Goal: Information Seeking & Learning: Learn about a topic

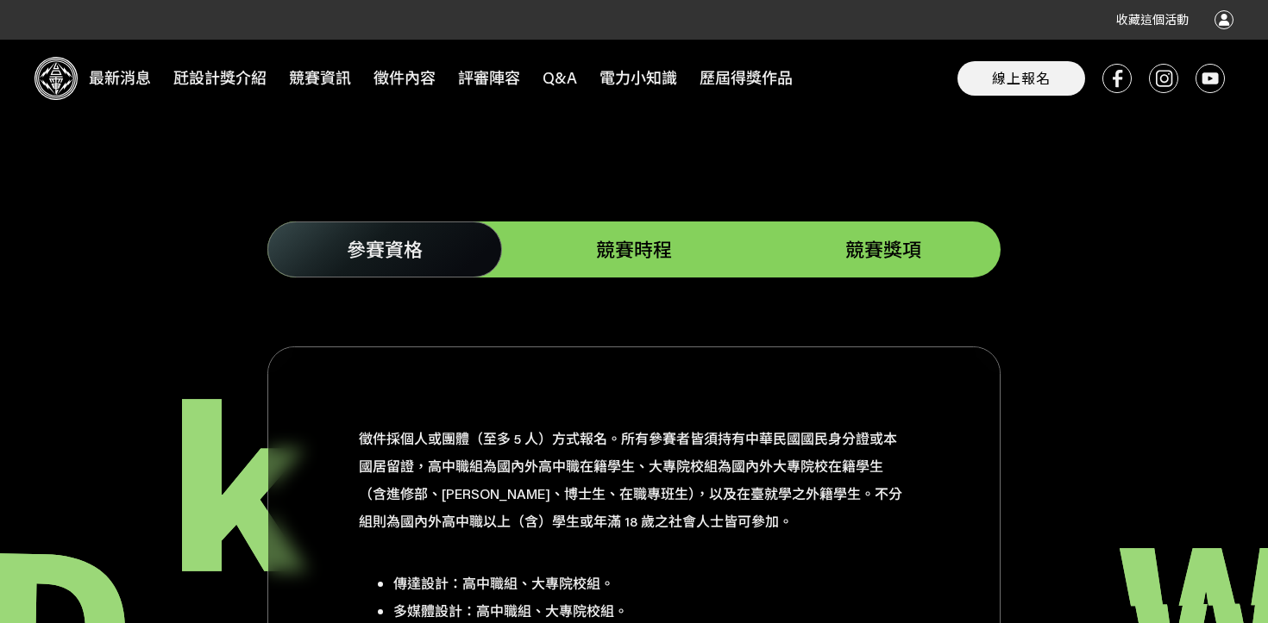
scroll to position [2073, 0]
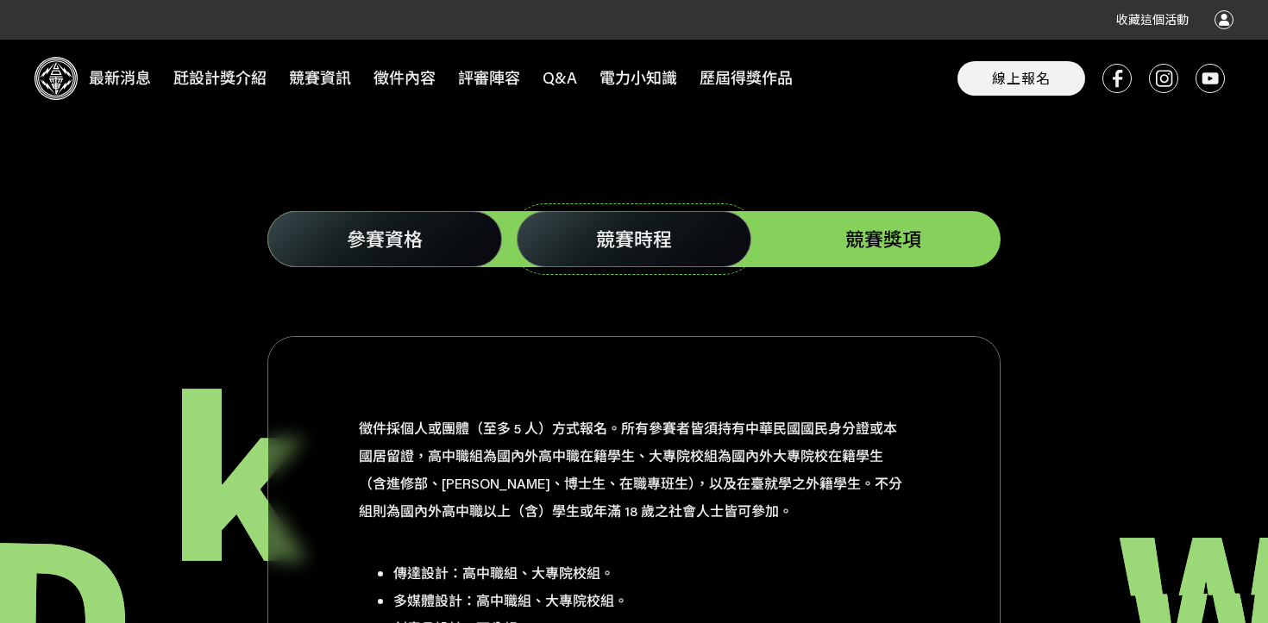
click at [641, 227] on span "競賽時程" at bounding box center [634, 239] width 76 height 25
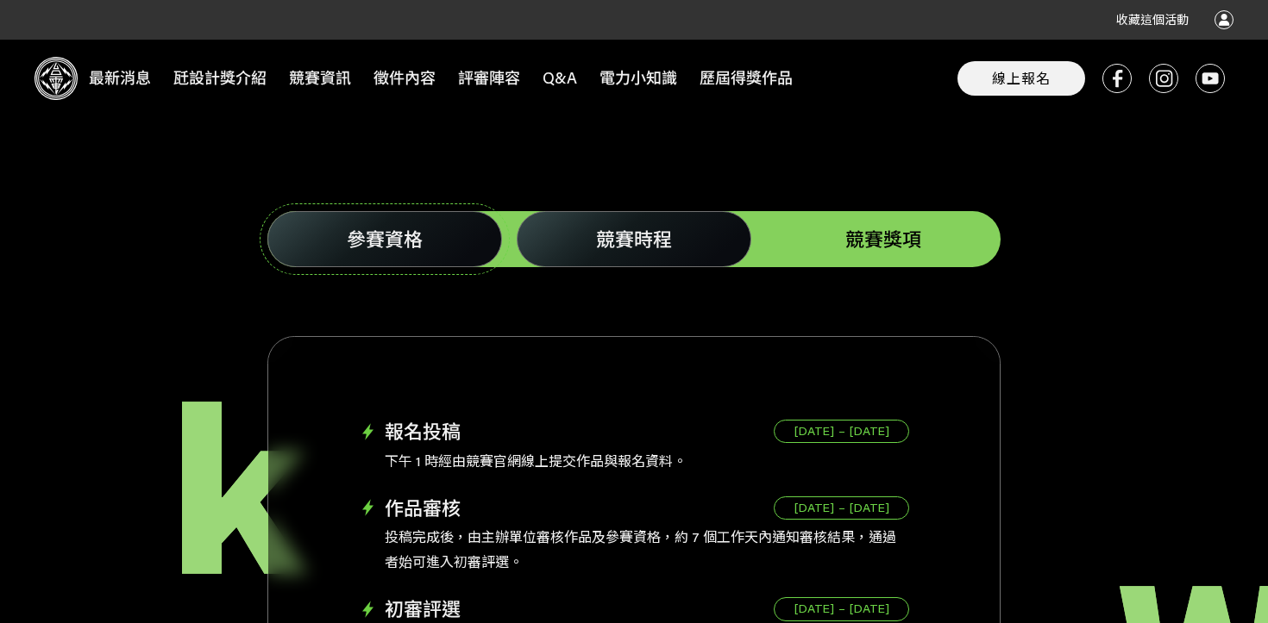
click at [465, 228] on link "參賽資格" at bounding box center [384, 239] width 235 height 56
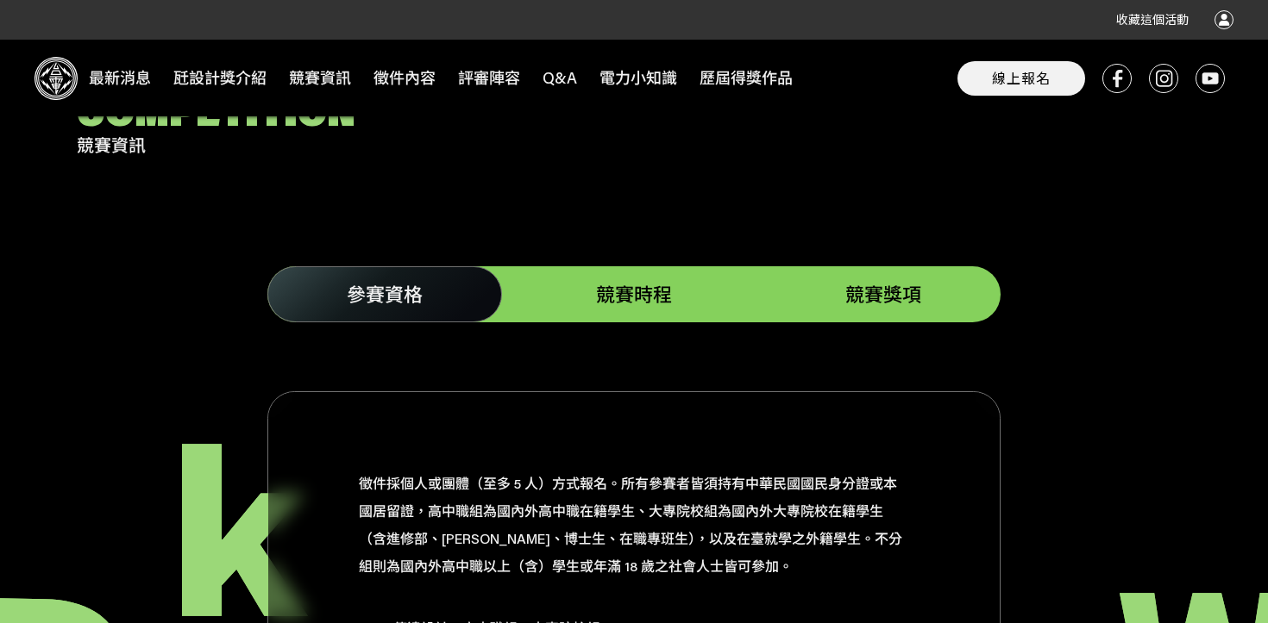
scroll to position [1883, 0]
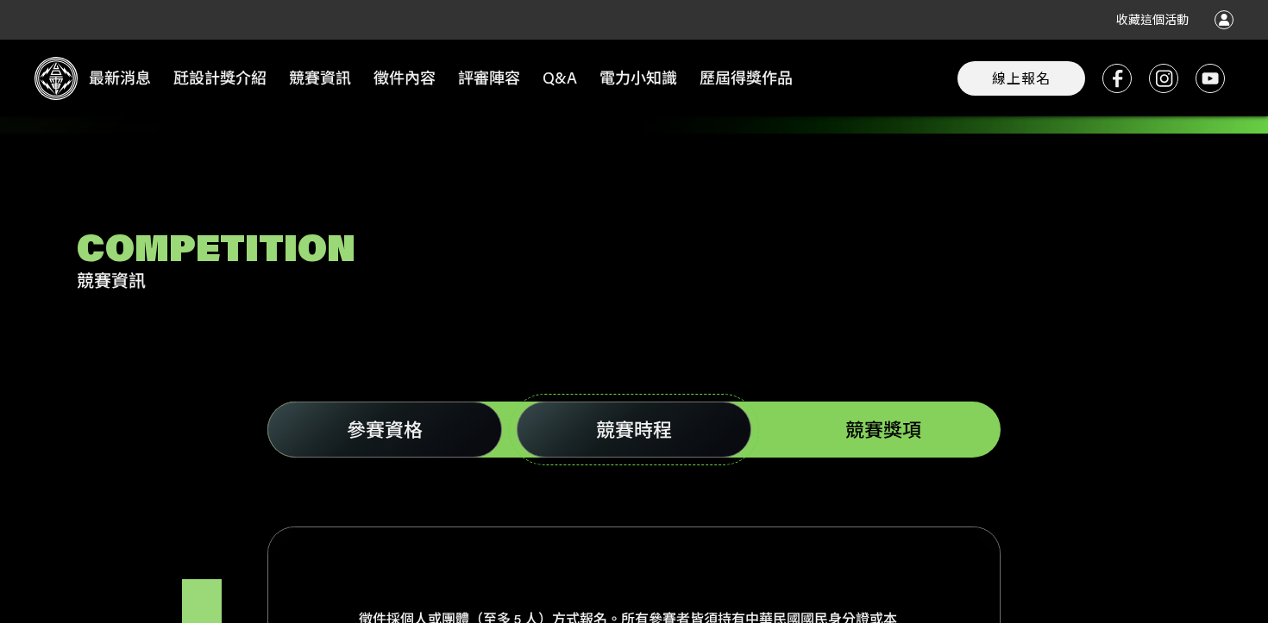
click at [656, 417] on span "競賽時程" at bounding box center [634, 429] width 76 height 25
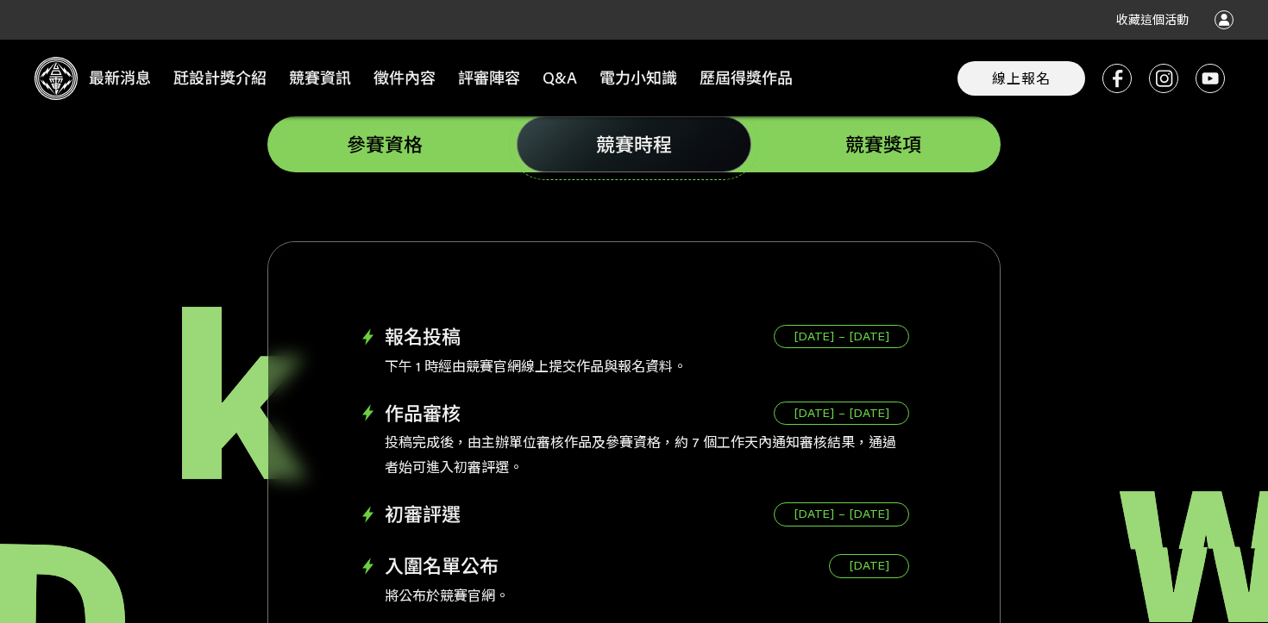
scroll to position [2151, 0]
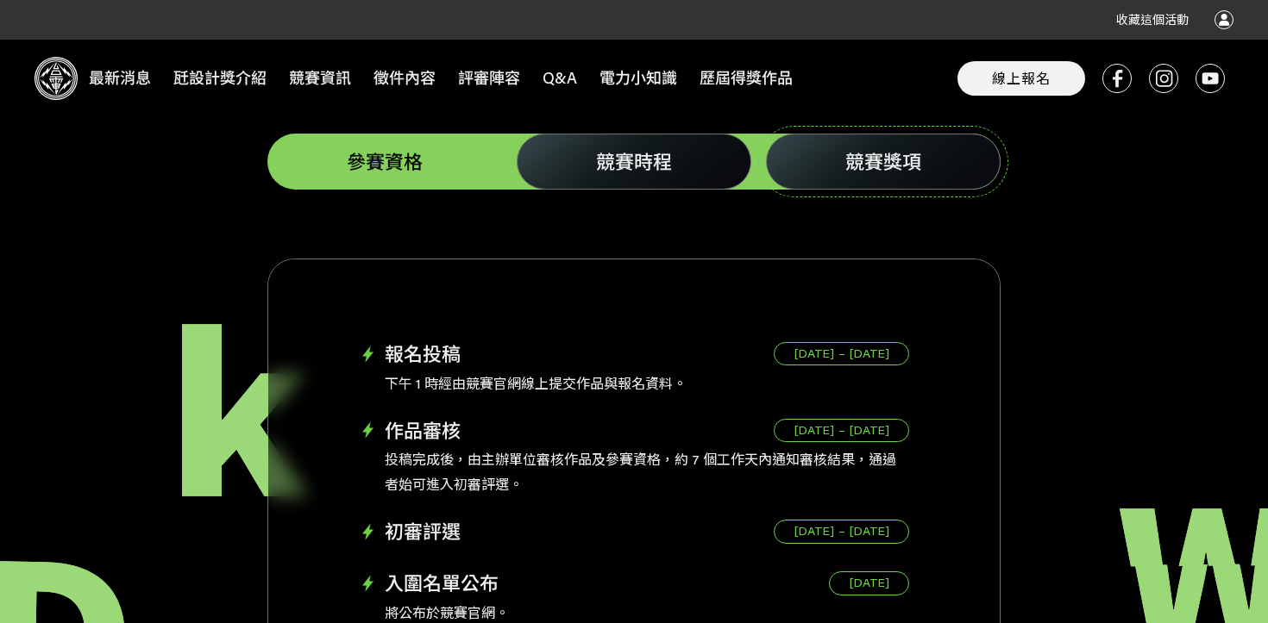
click at [873, 149] on span "競賽獎項" at bounding box center [883, 161] width 76 height 25
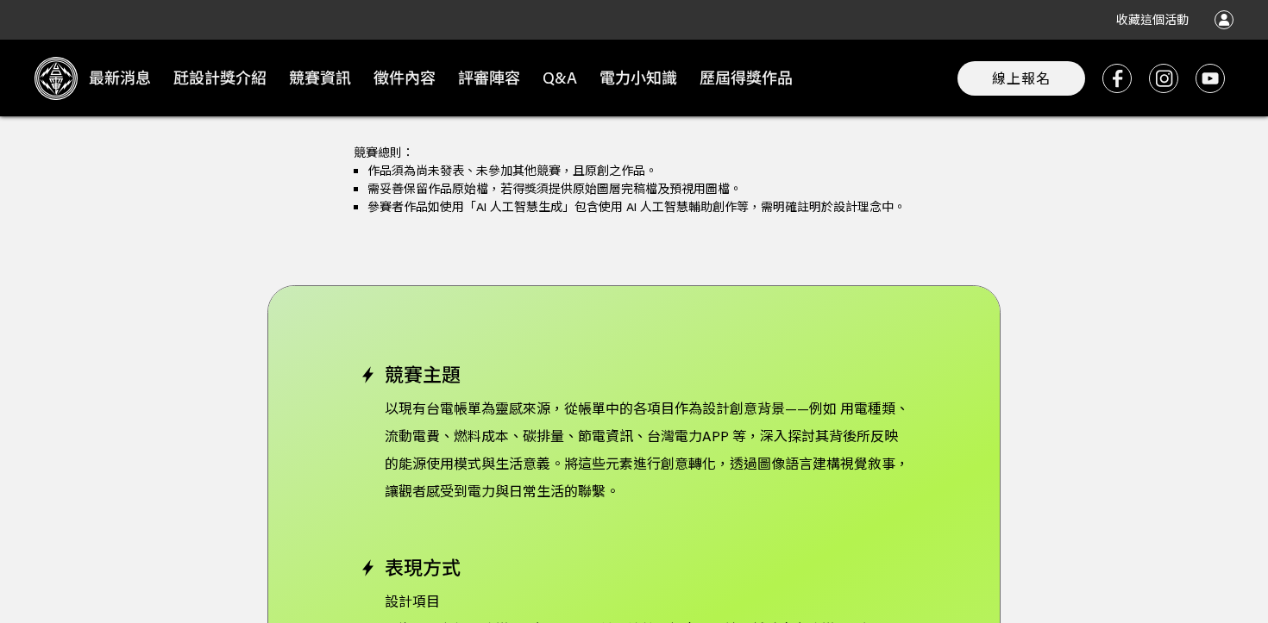
scroll to position [4185, 0]
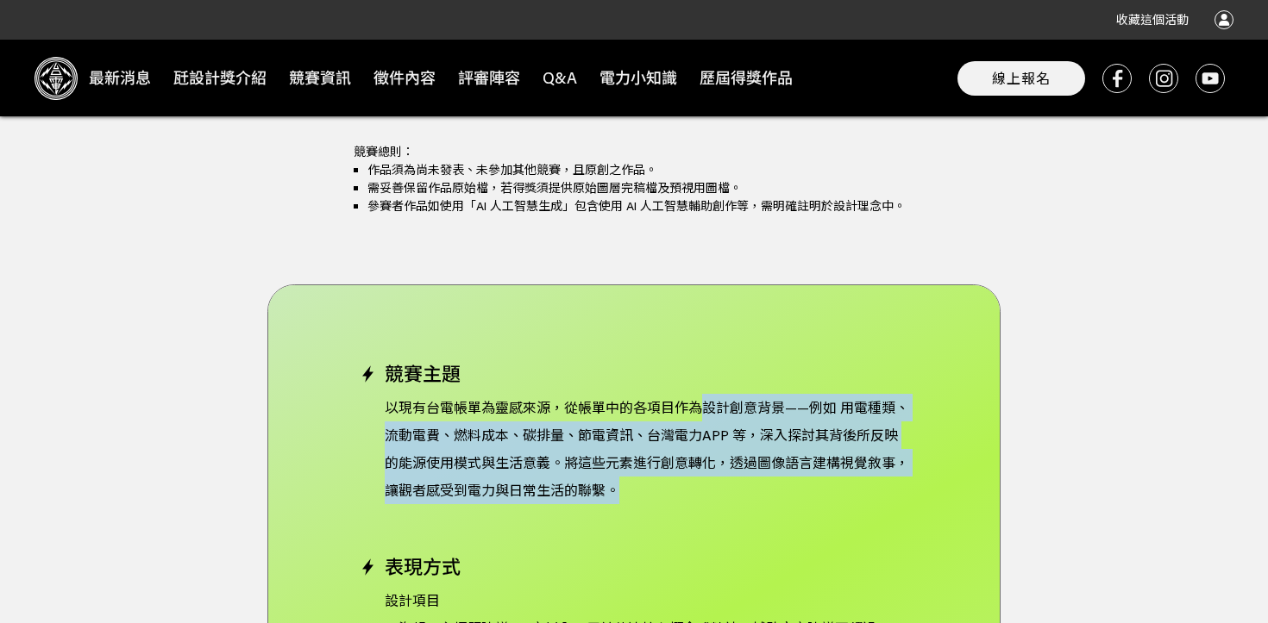
drag, startPoint x: 698, startPoint y: 382, endPoint x: 714, endPoint y: 471, distance: 90.3
click at [714, 471] on p "以現有台電帳單為靈感來源，從帳單中的各項目作為設計創意背景——例如 用電種類、流動電費、燃料成本、碳排量、節電資訊、台灣電力APP 等，深入探討其背後所反映的…" at bounding box center [634, 449] width 550 height 110
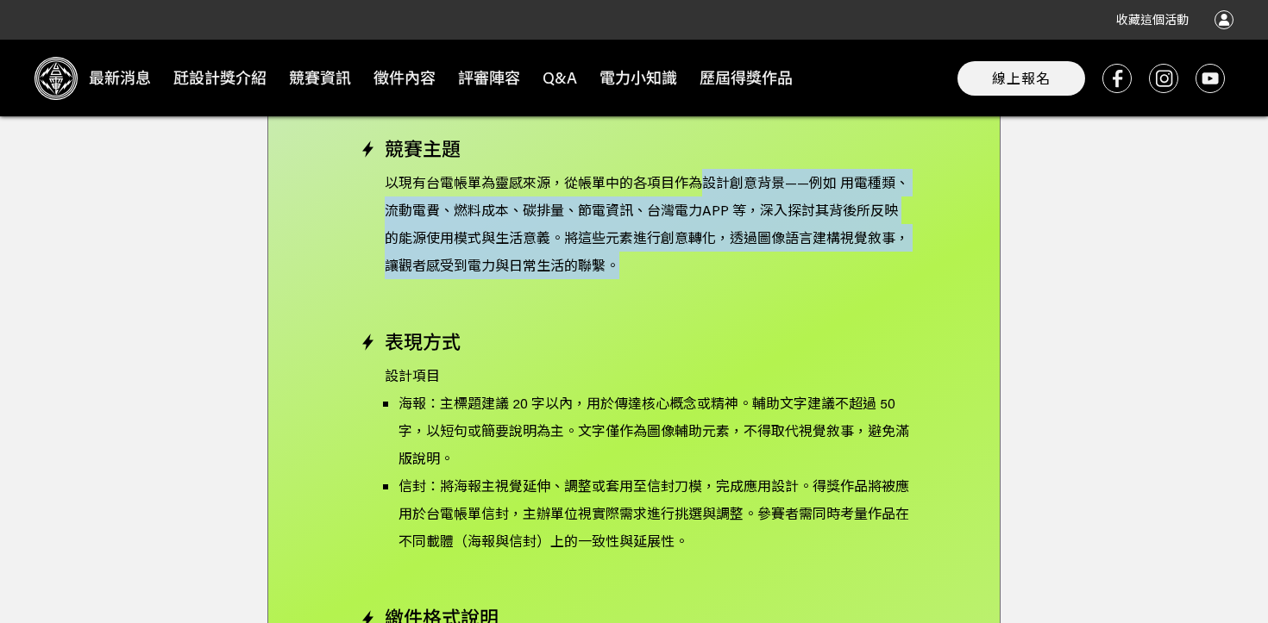
scroll to position [4416, 0]
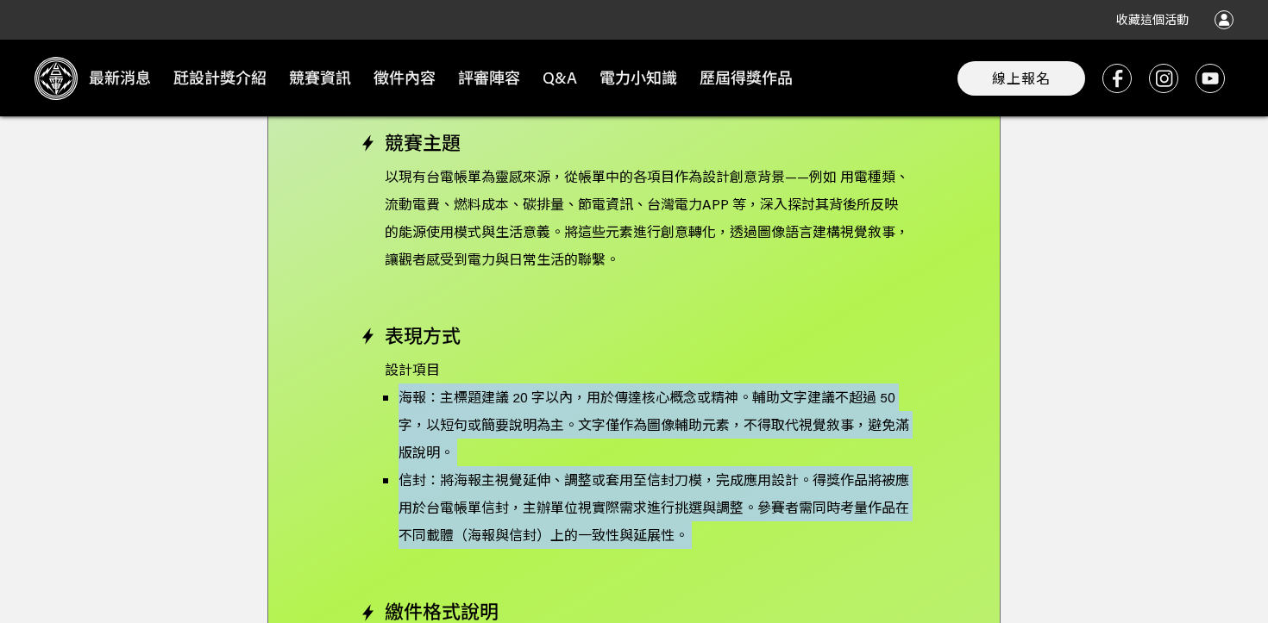
drag, startPoint x: 698, startPoint y: 524, endPoint x: 398, endPoint y: 373, distance: 335.1
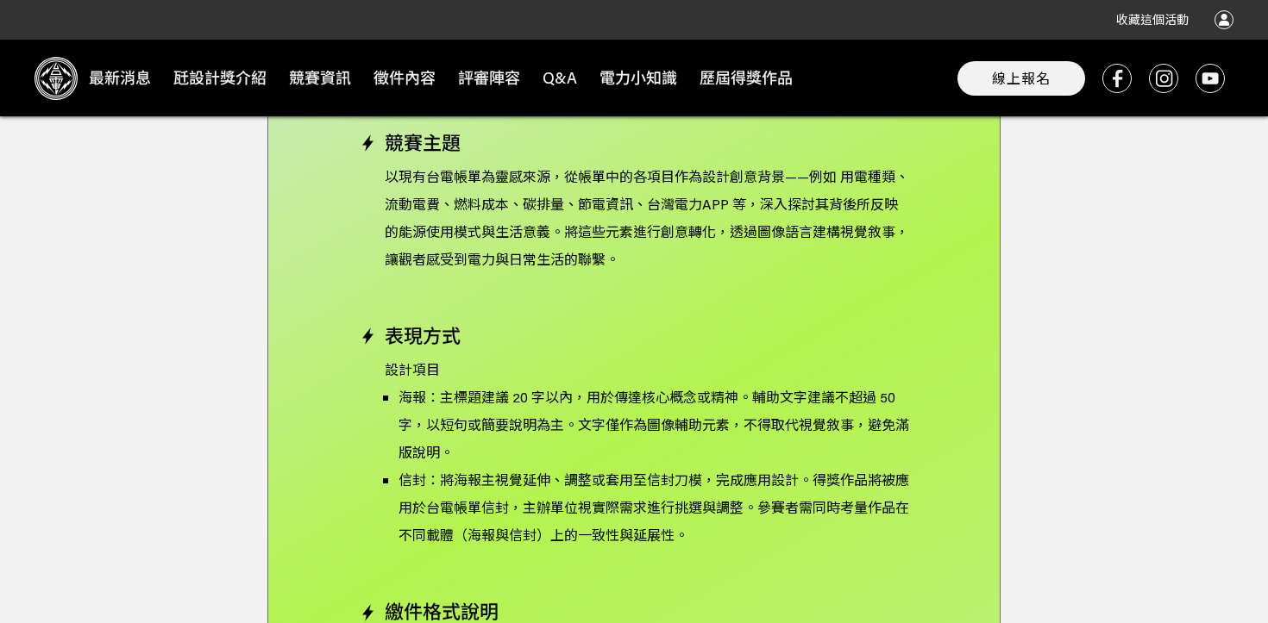
click at [424, 401] on p "海報：主標題建議 20 字以內，用於傳達核心概念或精神。輔助文字建議不超過 50 字，以短句或簡要說明為主。文字僅作為圖像輔助元素，不得取代視覺敘事，避免滿版…" at bounding box center [653, 425] width 511 height 83
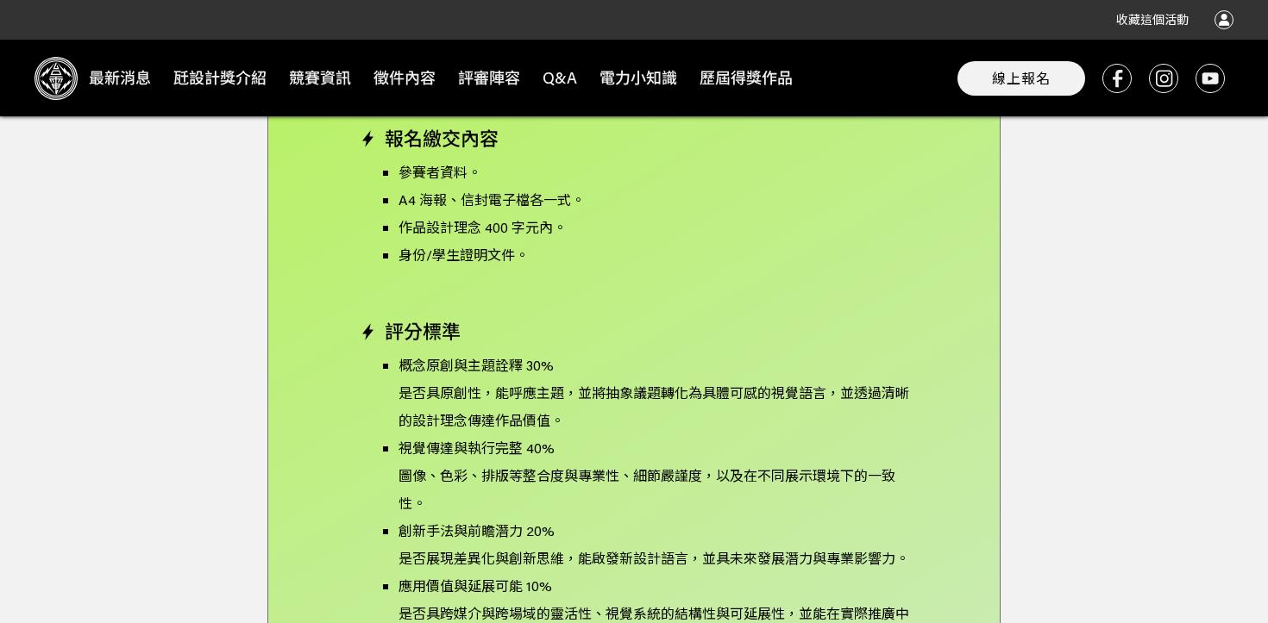
scroll to position [5310, 0]
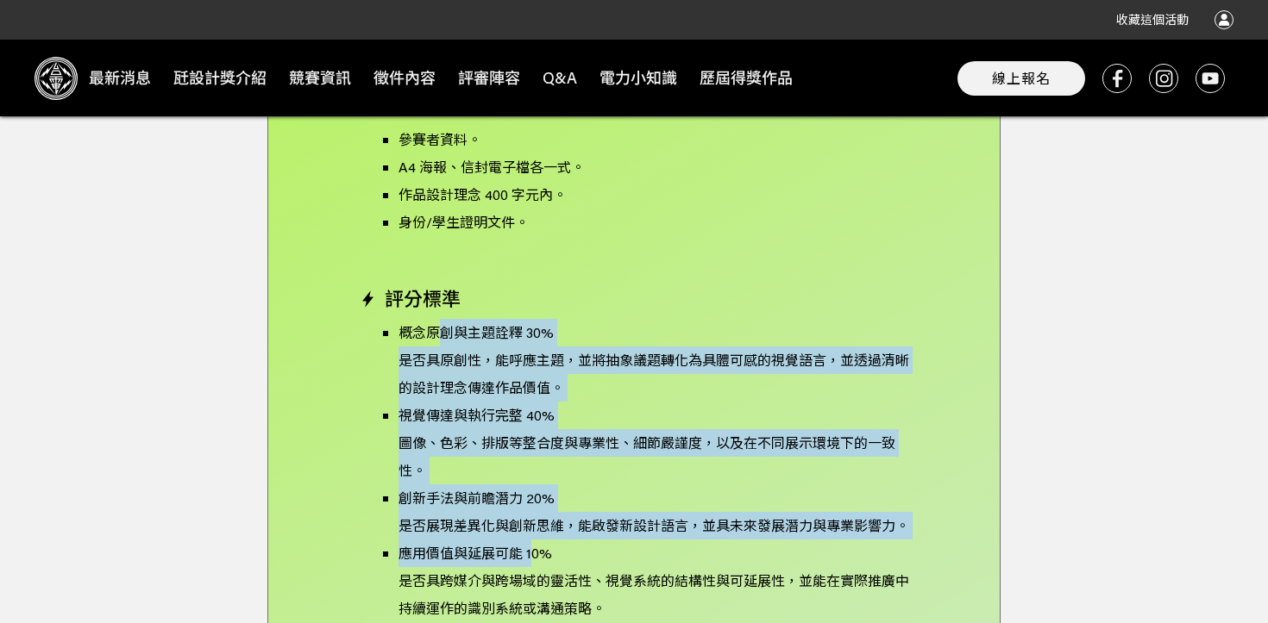
drag, startPoint x: 442, startPoint y: 304, endPoint x: 531, endPoint y: 532, distance: 245.2
click at [531, 532] on ul "概念原創與主題詮釋 30% 是否具原創性，能呼應主題，並將抽象議題轉化為具體可感的視覺語言，並透過清晰的設計理念傳達作品價值。 視覺傳達與執行完整 40% 圖…" at bounding box center [641, 471] width 536 height 304
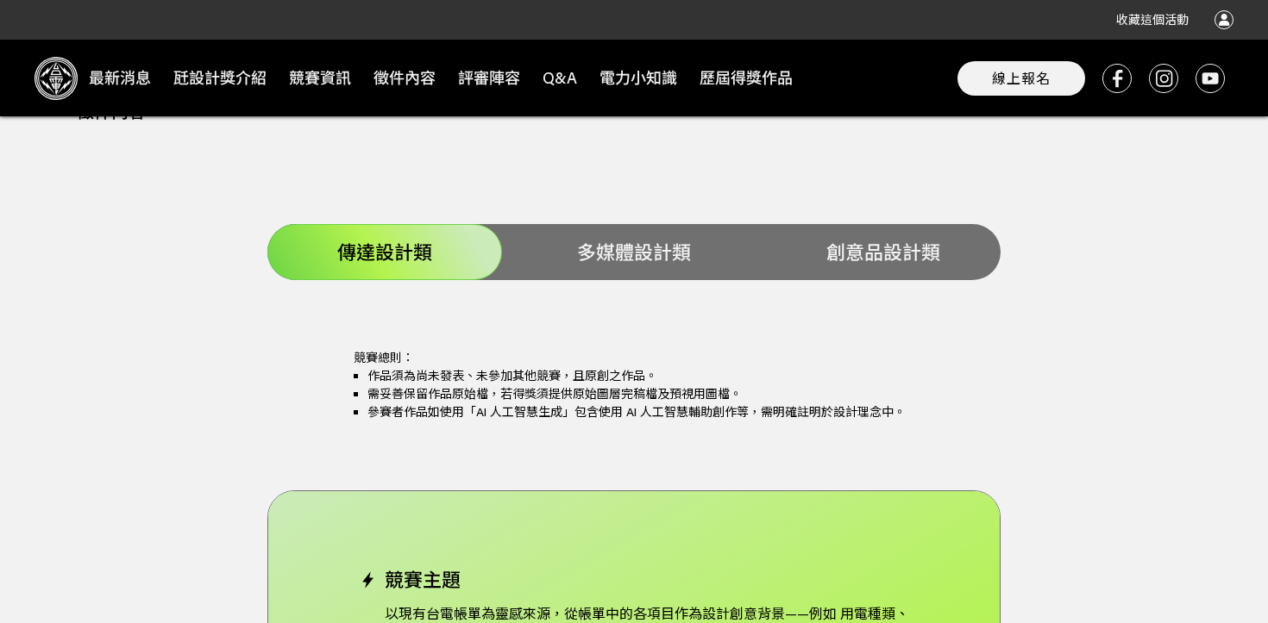
scroll to position [3964, 0]
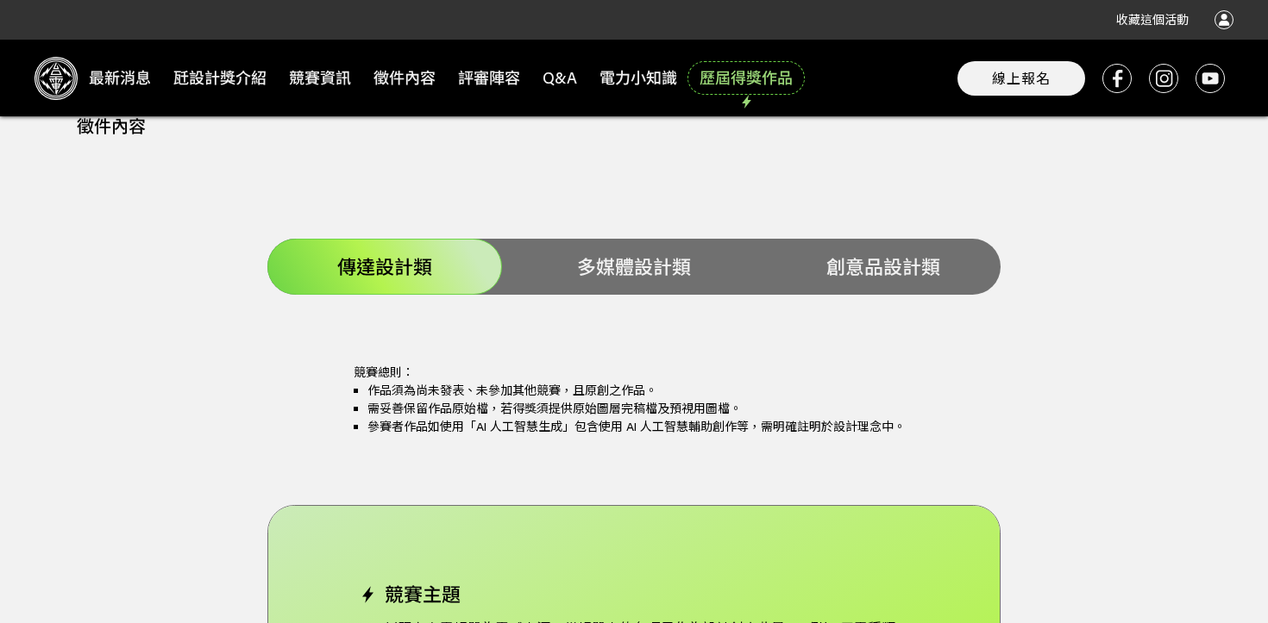
click at [736, 76] on span "歷屆得獎作品" at bounding box center [746, 78] width 112 height 28
